Goal: Information Seeking & Learning: Learn about a topic

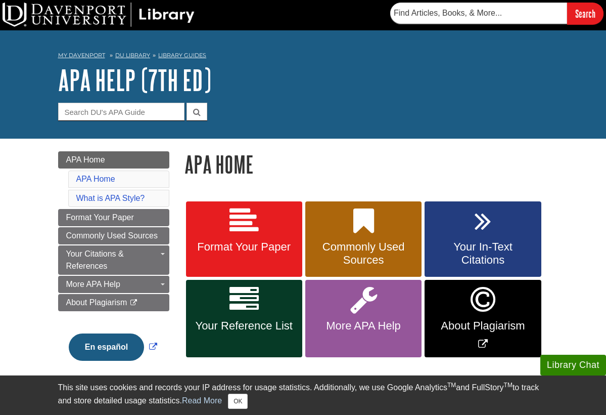
click at [275, 233] on link "Format Your Paper" at bounding box center [244, 239] width 116 height 76
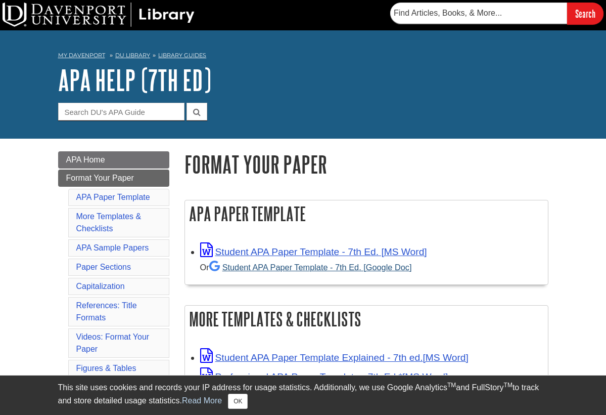
click at [291, 266] on link "Student APA Paper Template - 7th Ed. [Google Doc]" at bounding box center [310, 266] width 203 height 9
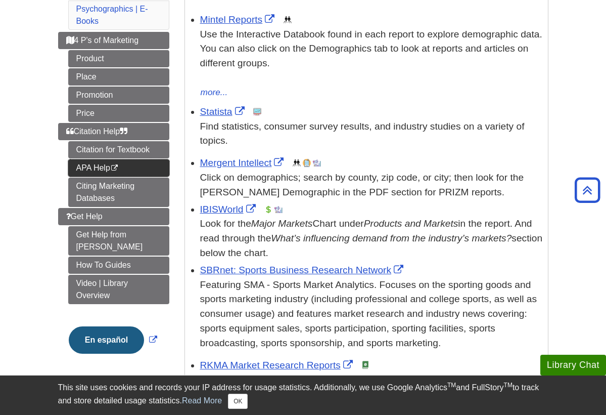
scroll to position [200, 0]
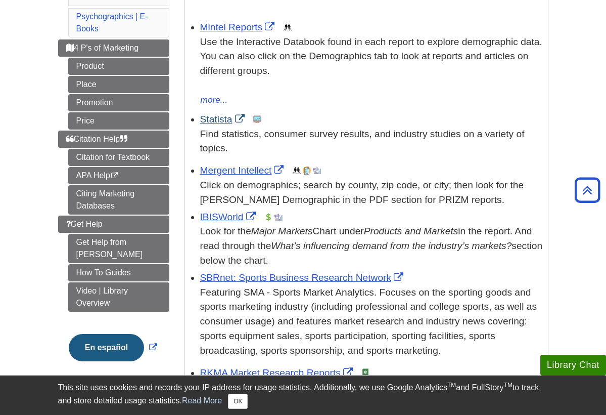
click at [218, 119] on link "Statista" at bounding box center [223, 119] width 47 height 11
click at [222, 211] on link "IBISWorld" at bounding box center [229, 216] width 58 height 11
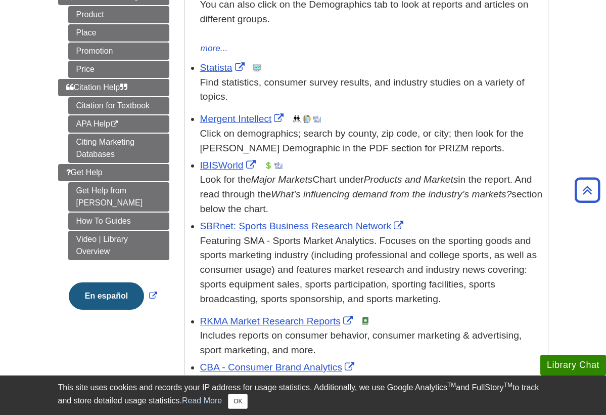
scroll to position [253, 0]
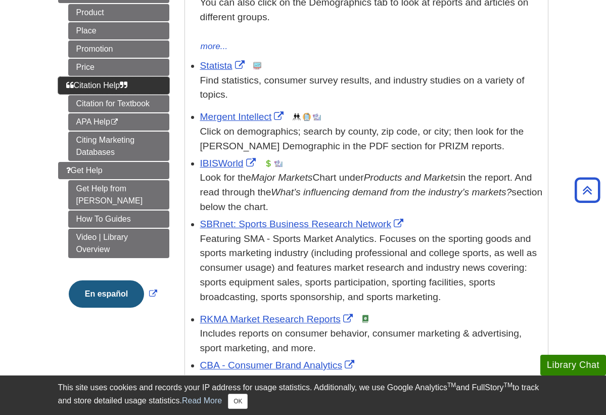
click at [109, 84] on span "Citation Help" at bounding box center [97, 85] width 62 height 9
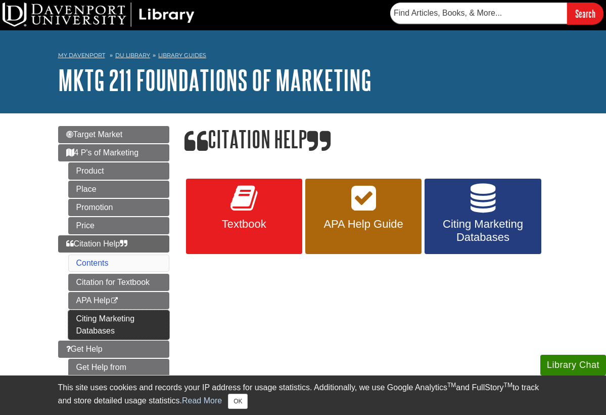
click at [129, 321] on link "Citing Marketing Databases" at bounding box center [118, 324] width 101 height 29
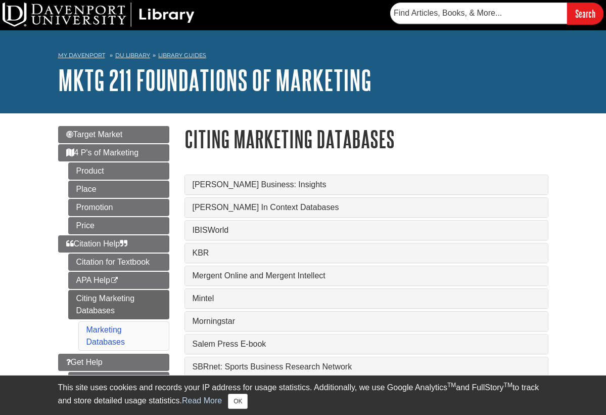
click at [227, 229] on link "IBISWorld" at bounding box center [367, 230] width 348 height 9
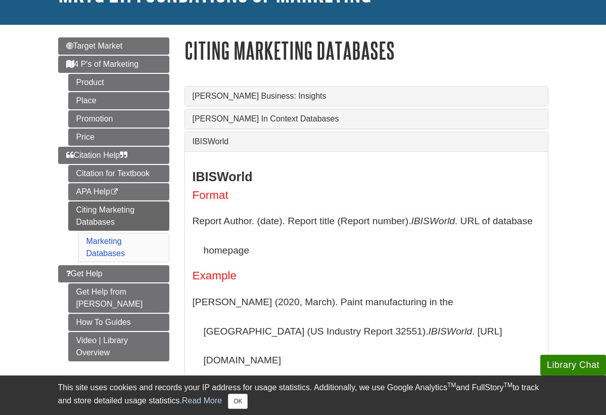
scroll to position [92, 0]
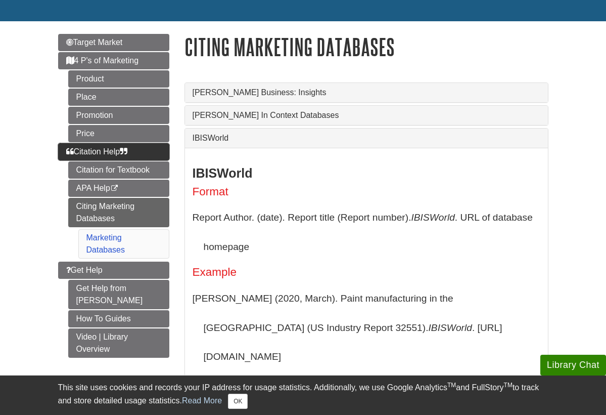
click at [108, 156] on link "Citation Help" at bounding box center [113, 151] width 111 height 17
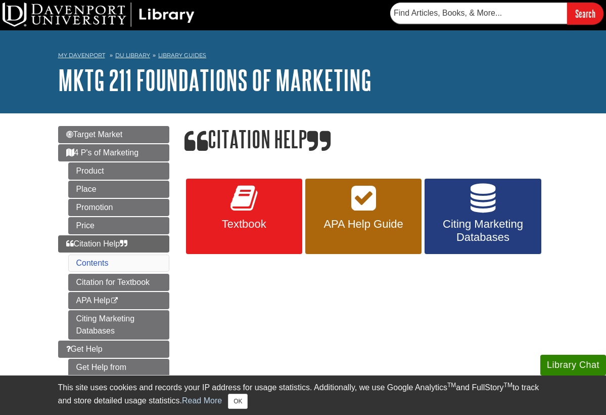
click at [349, 229] on span "APA Help Guide" at bounding box center [363, 223] width 101 height 13
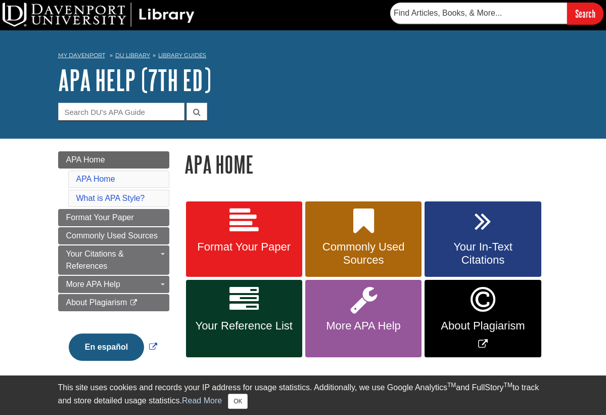
click at [240, 254] on link "Format Your Paper" at bounding box center [244, 239] width 116 height 76
click at [259, 322] on span "Your Reference List" at bounding box center [244, 325] width 101 height 13
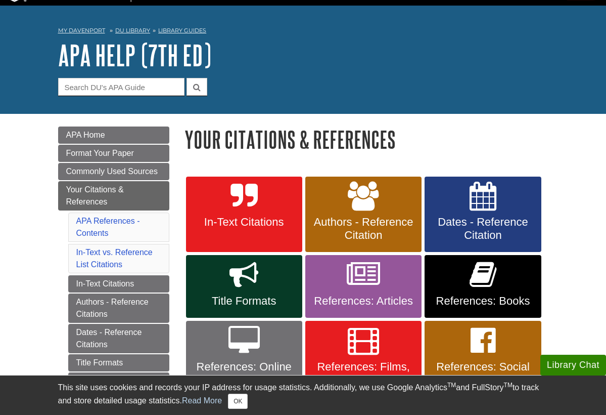
scroll to position [31, 0]
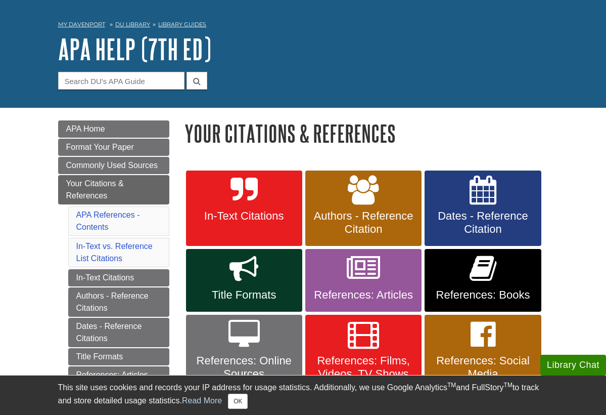
click at [253, 206] on link "In-Text Citations" at bounding box center [244, 208] width 116 height 76
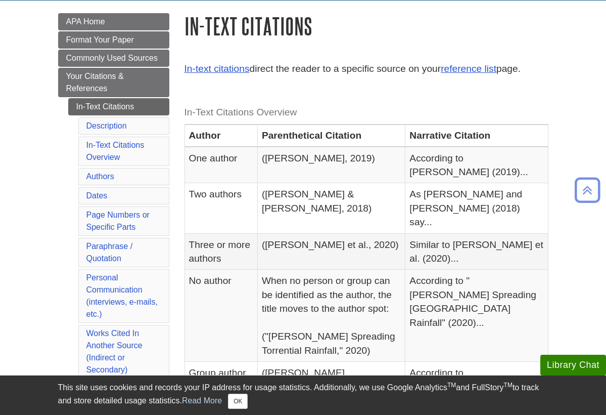
scroll to position [139, 0]
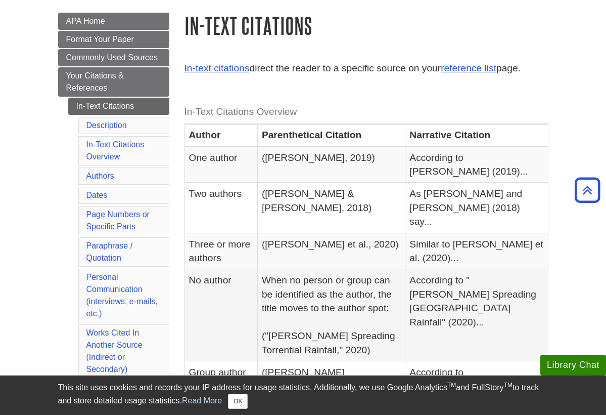
click at [272, 272] on td "When no person or group can be identified as the author, the title moves to the…" at bounding box center [331, 315] width 148 height 92
click at [261, 273] on td "When no person or group can be identified as the author, the title moves to the…" at bounding box center [331, 315] width 148 height 92
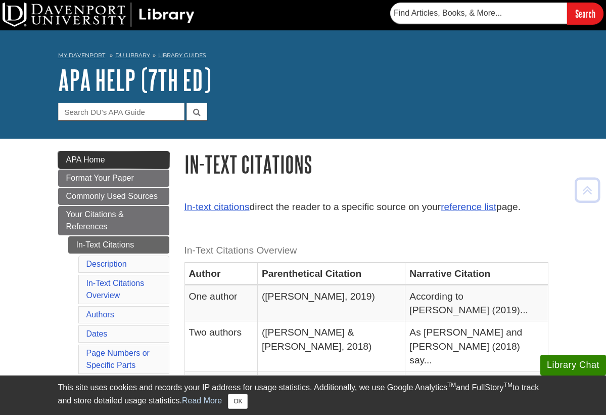
scroll to position [0, 0]
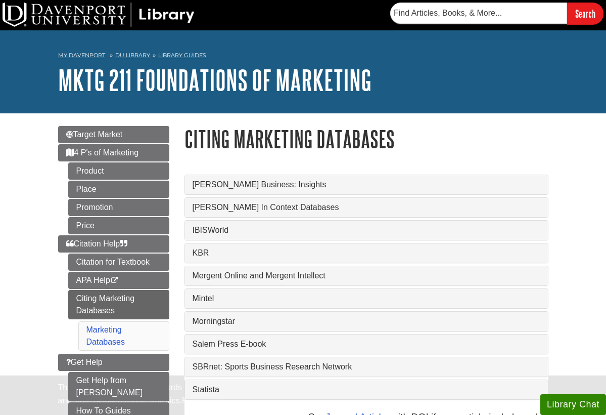
scroll to position [92, 0]
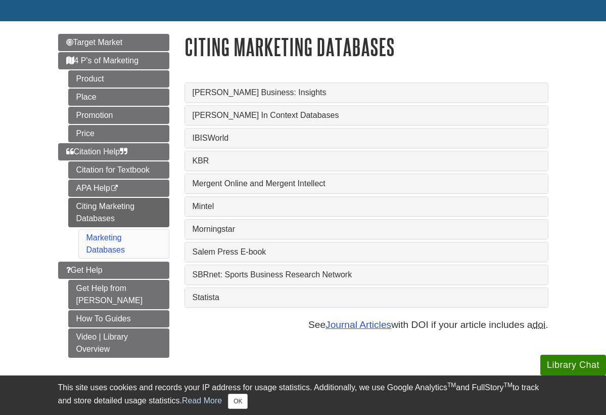
click at [136, 28] on div "Menu Target Market 4 P's of Marketing Product Place Promotion Price Citation He…" at bounding box center [304, 202] width 506 height 362
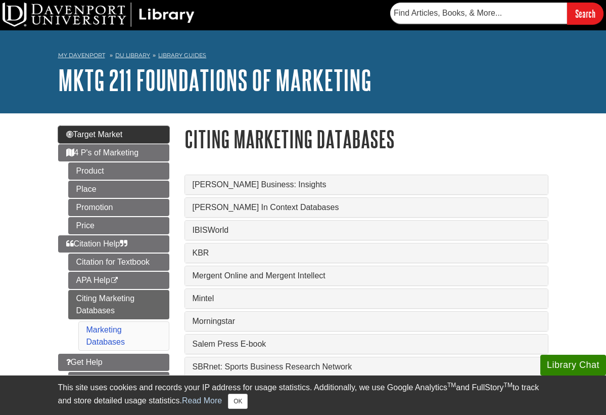
scroll to position [0, 0]
click at [126, 139] on link "Target Market" at bounding box center [113, 134] width 111 height 17
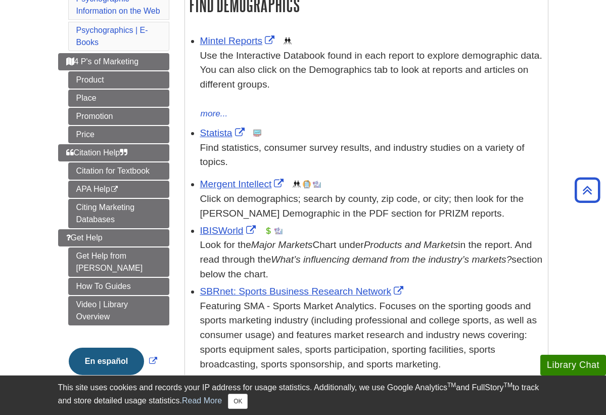
scroll to position [187, 0]
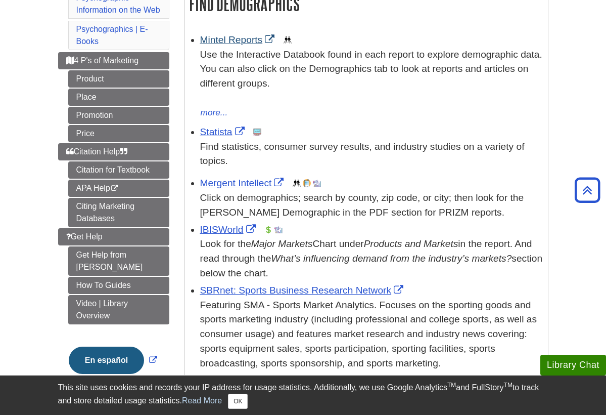
click at [239, 38] on link "Mintel Reports" at bounding box center [238, 39] width 77 height 11
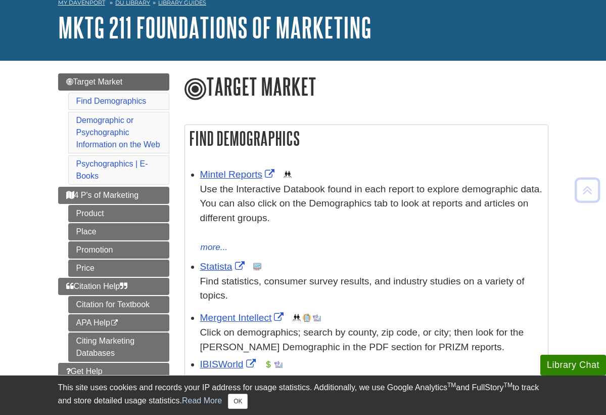
scroll to position [50, 0]
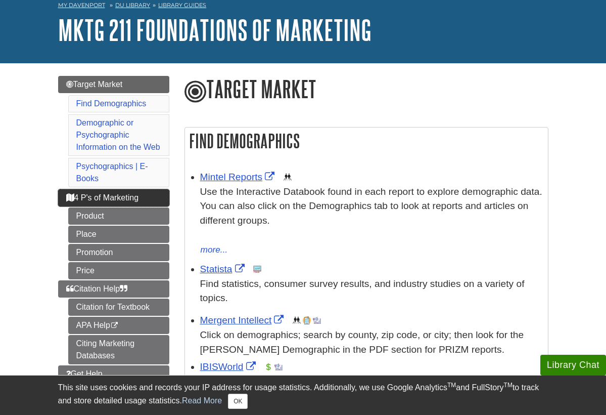
click at [117, 194] on span "4 P's of Marketing" at bounding box center [102, 197] width 73 height 9
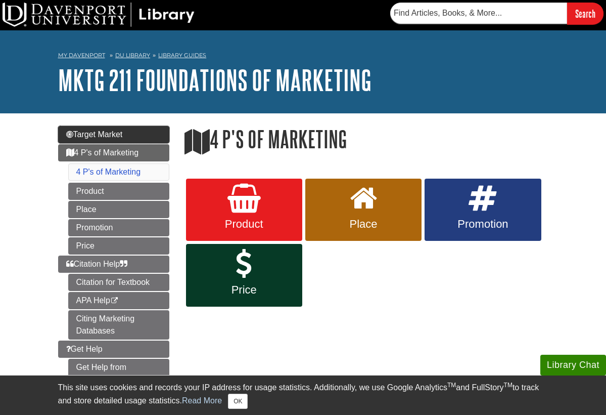
click at [108, 128] on link "Target Market" at bounding box center [113, 134] width 111 height 17
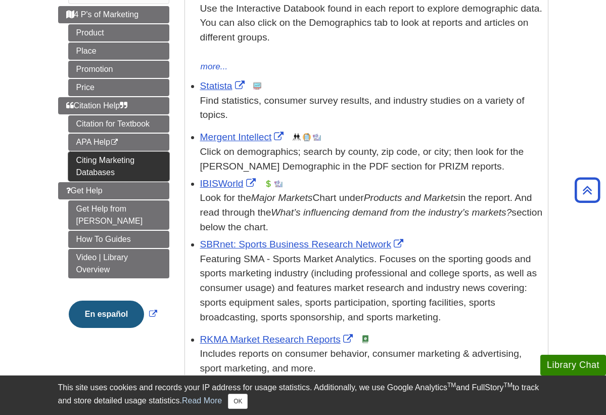
scroll to position [223, 0]
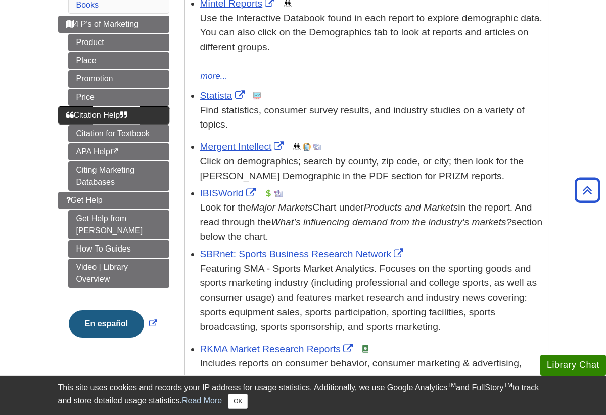
click at [110, 115] on span "Citation Help" at bounding box center [97, 115] width 62 height 9
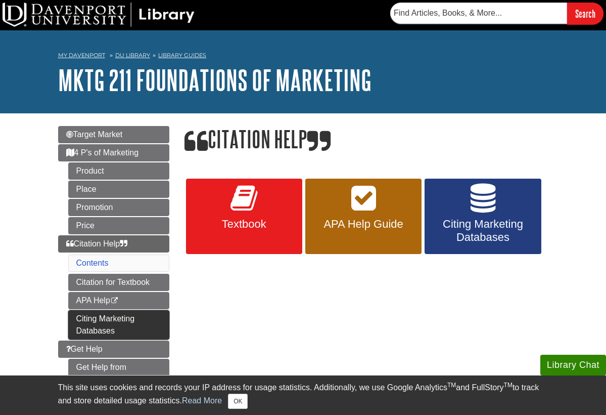
click at [109, 322] on link "Citing Marketing Databases" at bounding box center [118, 324] width 101 height 29
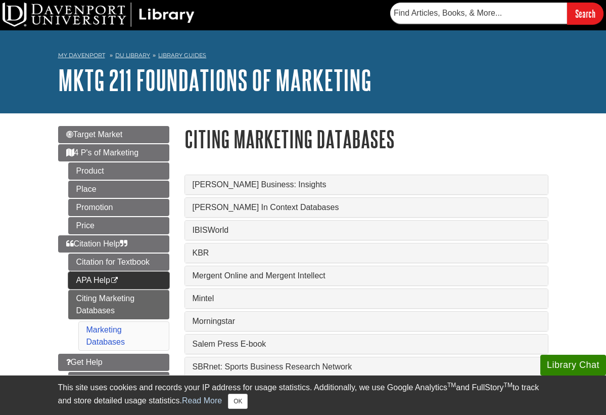
click at [119, 282] on icon "This link opens in a new window" at bounding box center [114, 280] width 9 height 7
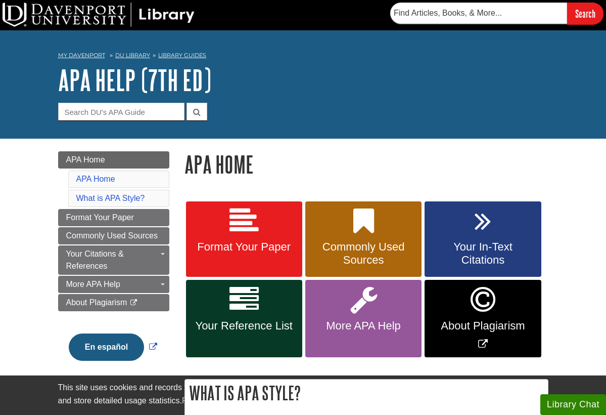
drag, startPoint x: 0, startPoint y: 0, endPoint x: 264, endPoint y: 228, distance: 349.2
click at [264, 228] on link "Format Your Paper" at bounding box center [244, 239] width 116 height 76
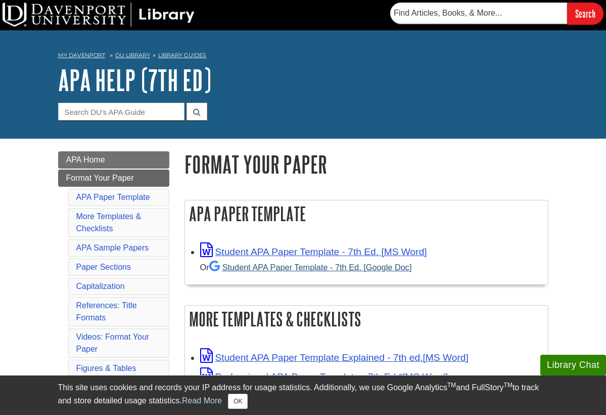
click at [276, 270] on link "Student APA Paper Template - 7th Ed. [Google Doc]" at bounding box center [310, 266] width 203 height 9
